Goal: Navigation & Orientation: Find specific page/section

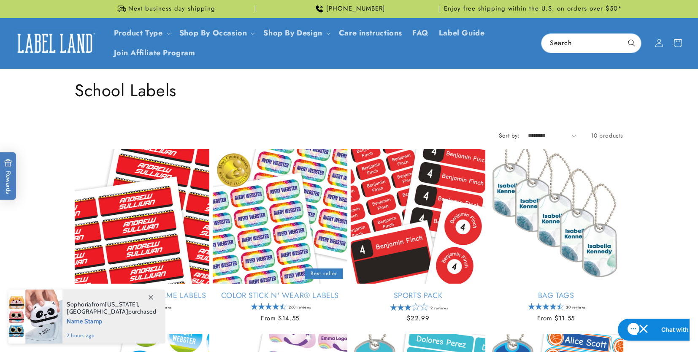
scroll to position [676, 0]
